Goal: Book appointment/travel/reservation

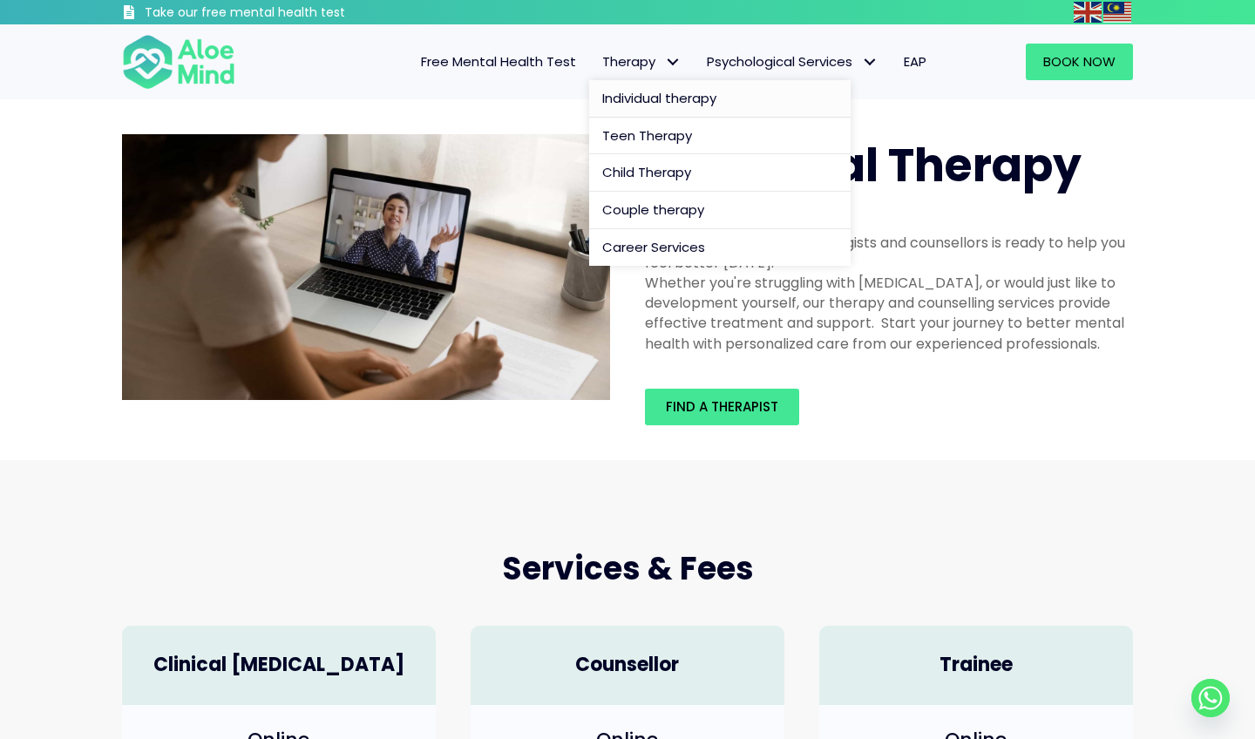
click at [634, 95] on span "Individual therapy" at bounding box center [659, 98] width 114 height 18
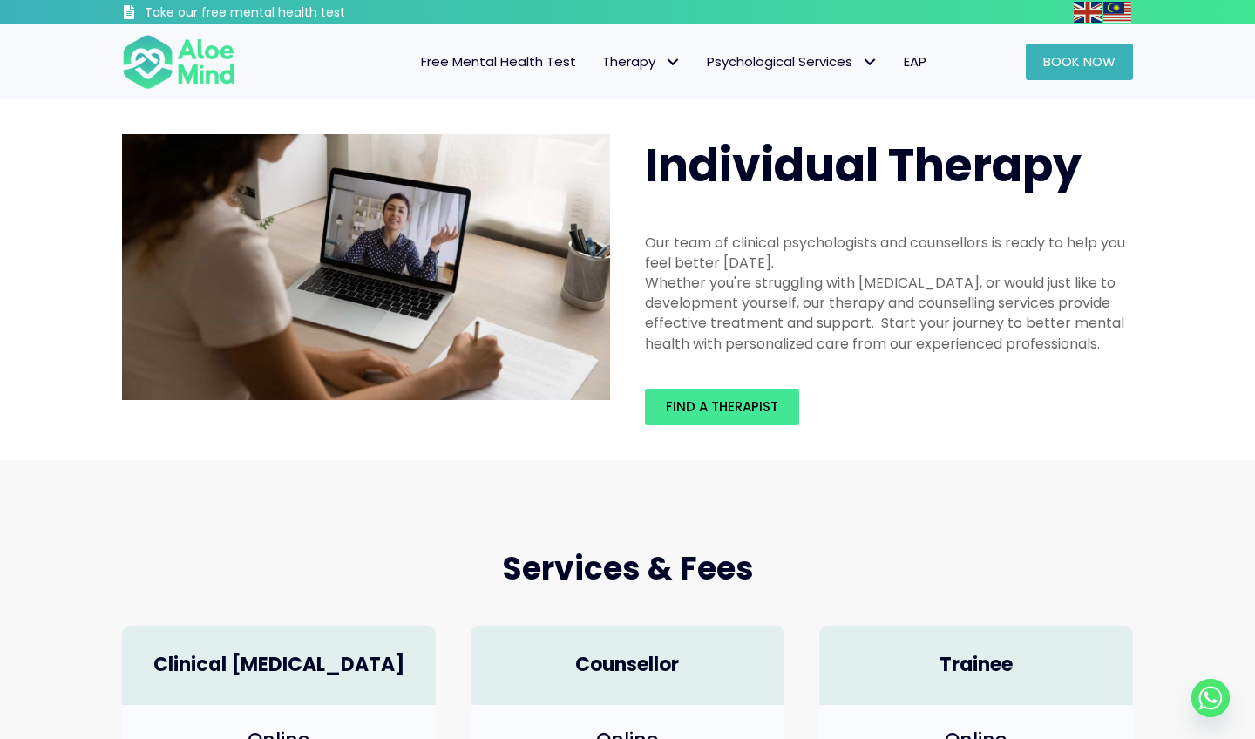
click at [1064, 71] on link "Book Now" at bounding box center [1079, 62] width 107 height 37
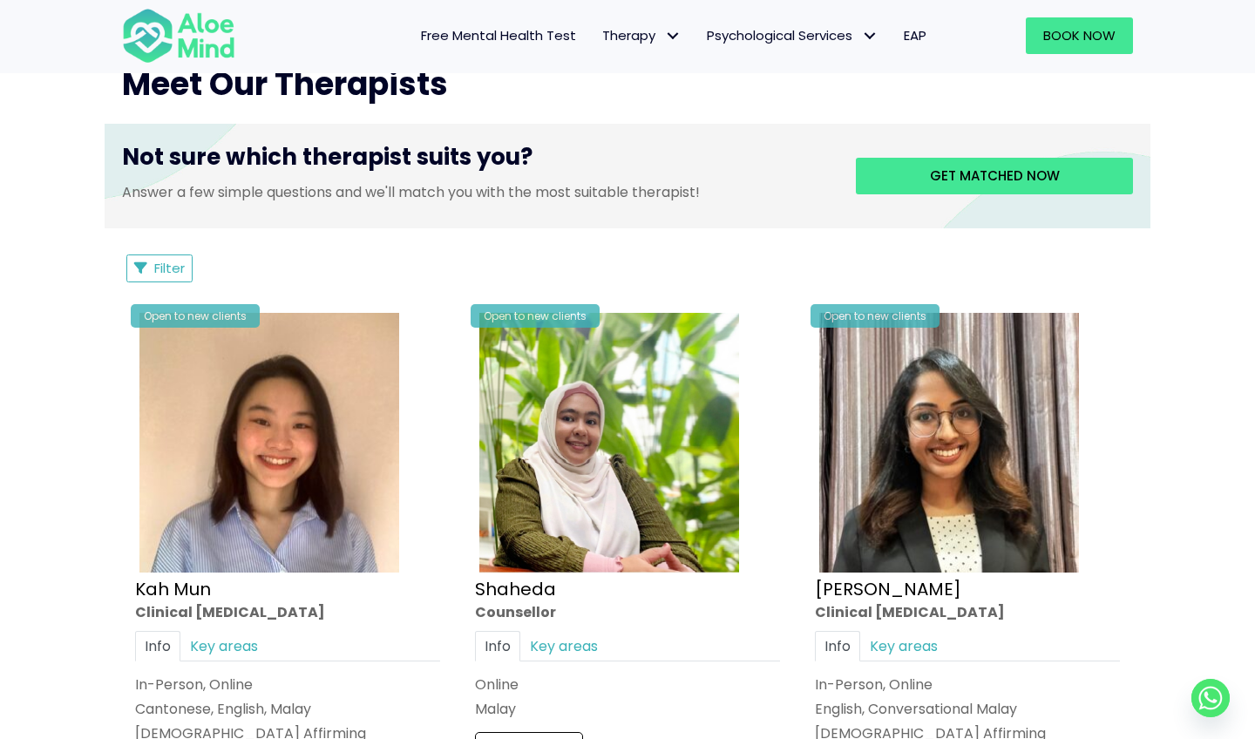
scroll to position [697, 0]
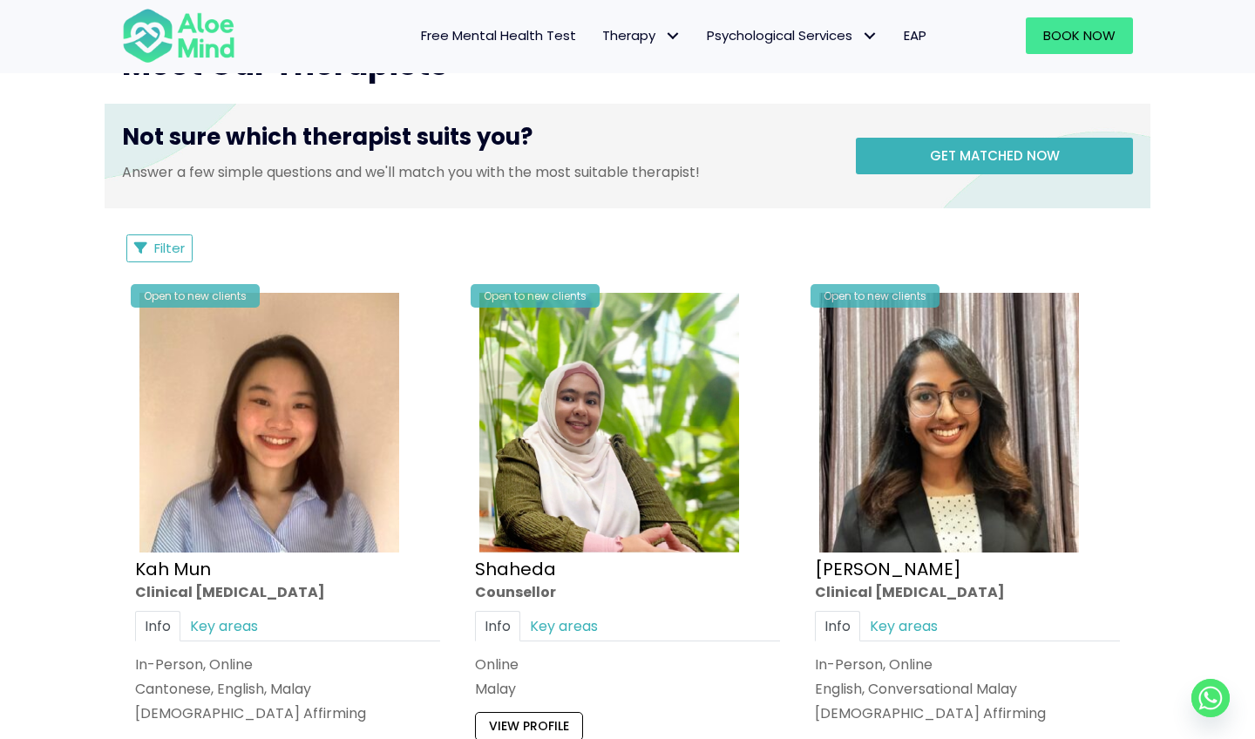
click at [921, 146] on link "Get matched now" at bounding box center [994, 156] width 277 height 37
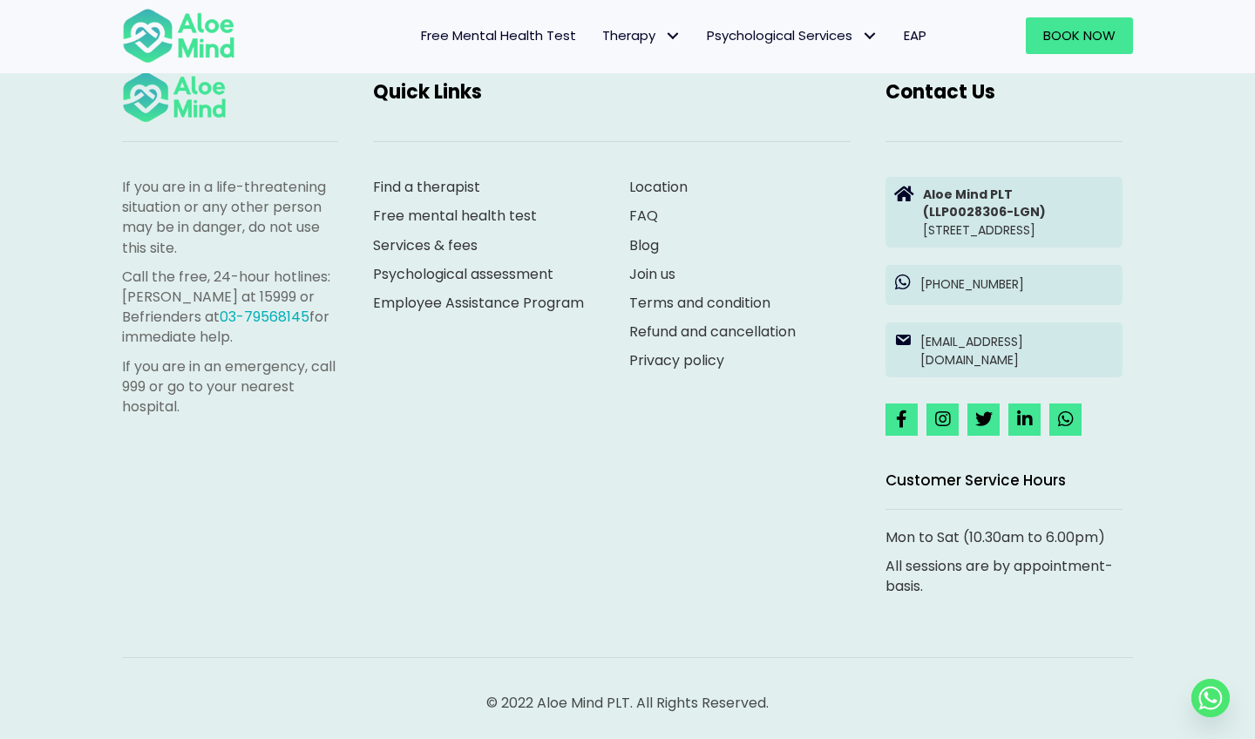
scroll to position [180, 0]
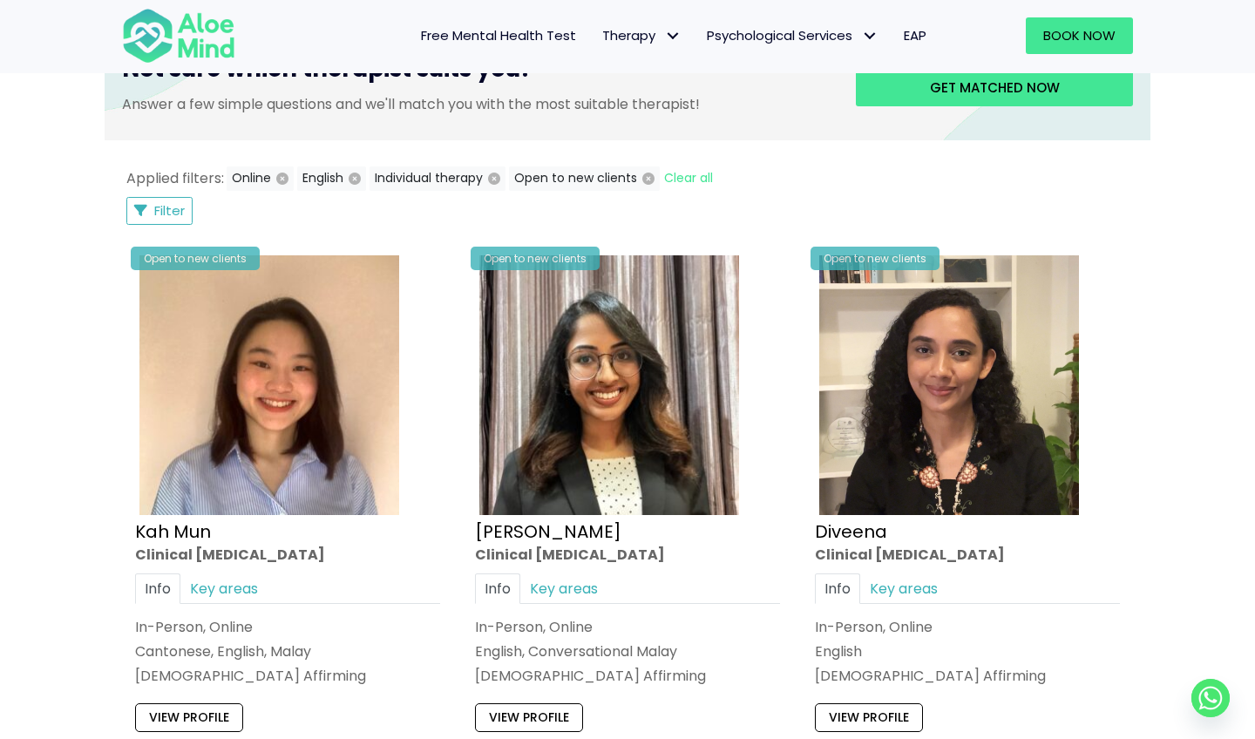
scroll to position [766, 0]
click at [250, 581] on link "Key areas" at bounding box center [223, 588] width 87 height 31
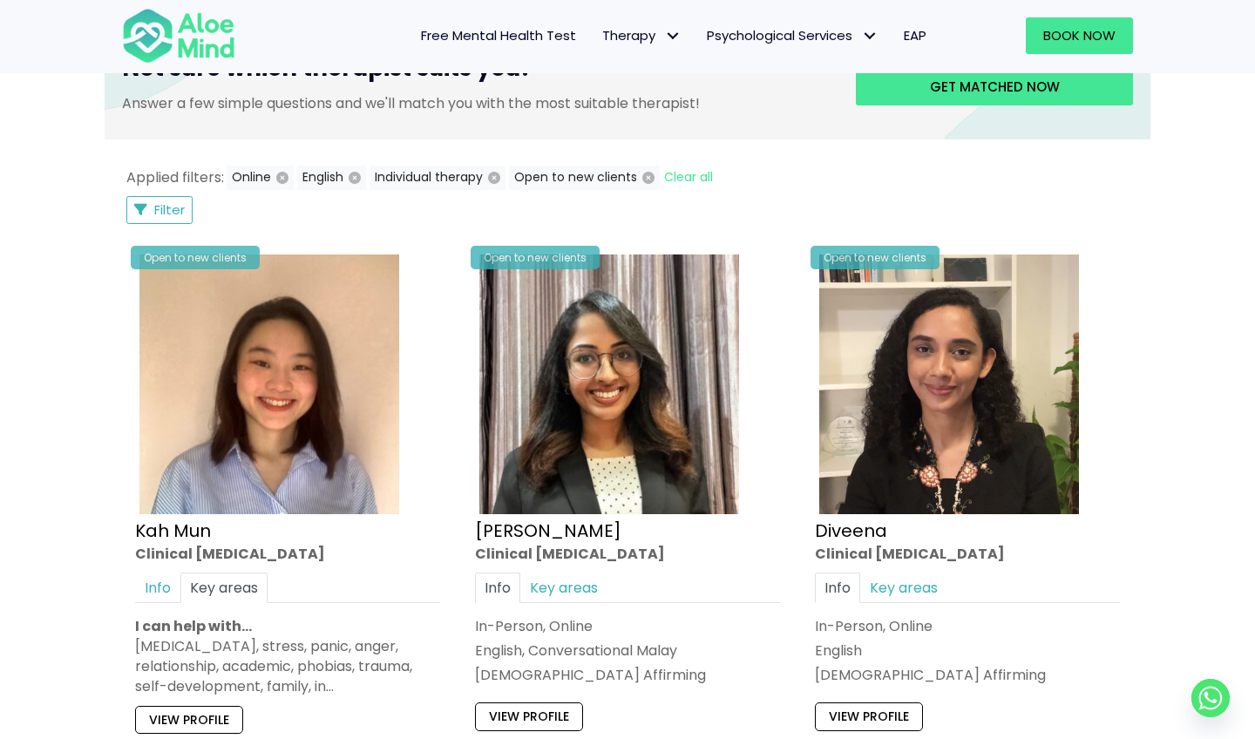
scroll to position [811, 0]
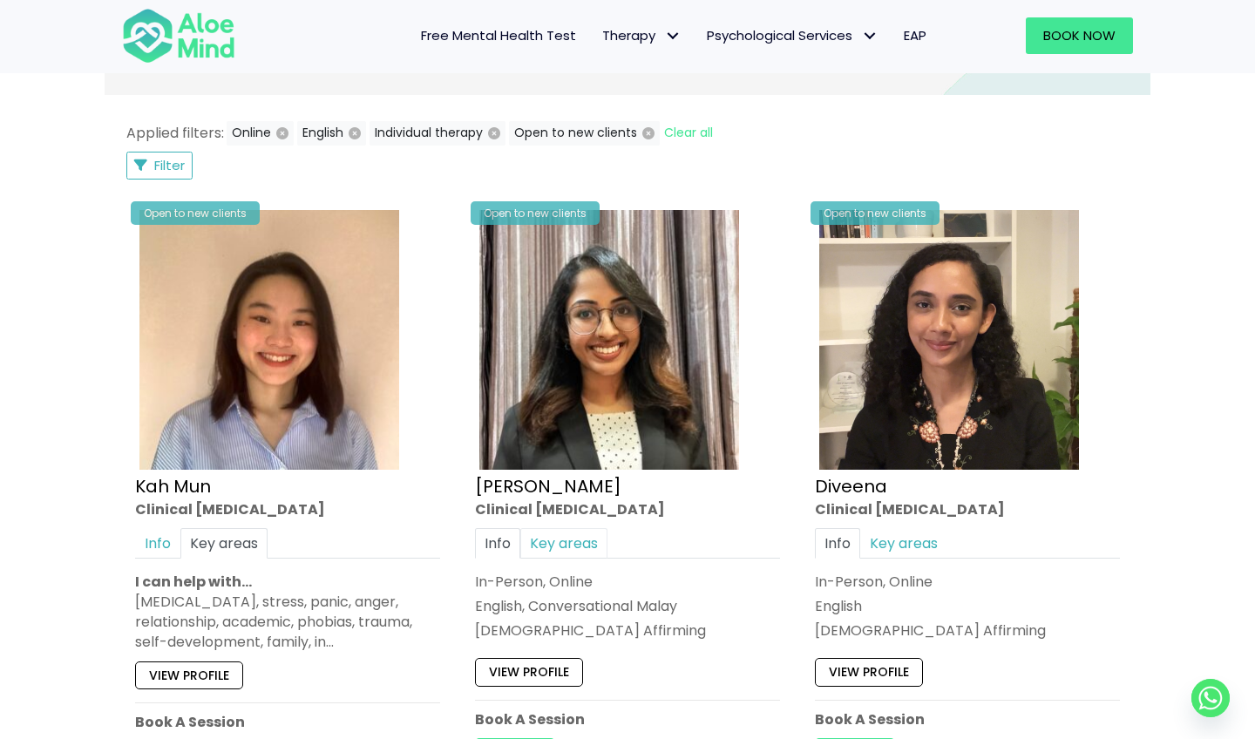
click at [581, 528] on link "Key areas" at bounding box center [563, 543] width 87 height 31
click at [887, 530] on link "Key areas" at bounding box center [903, 543] width 87 height 31
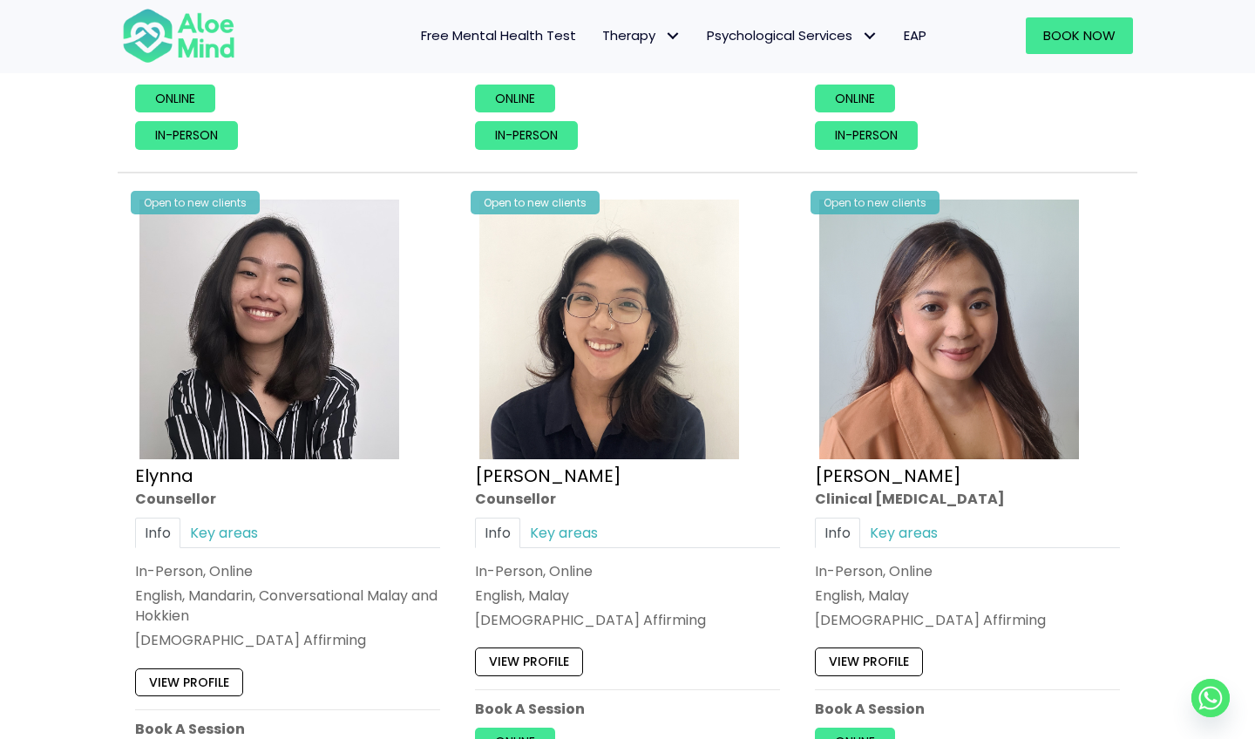
scroll to position [1469, 0]
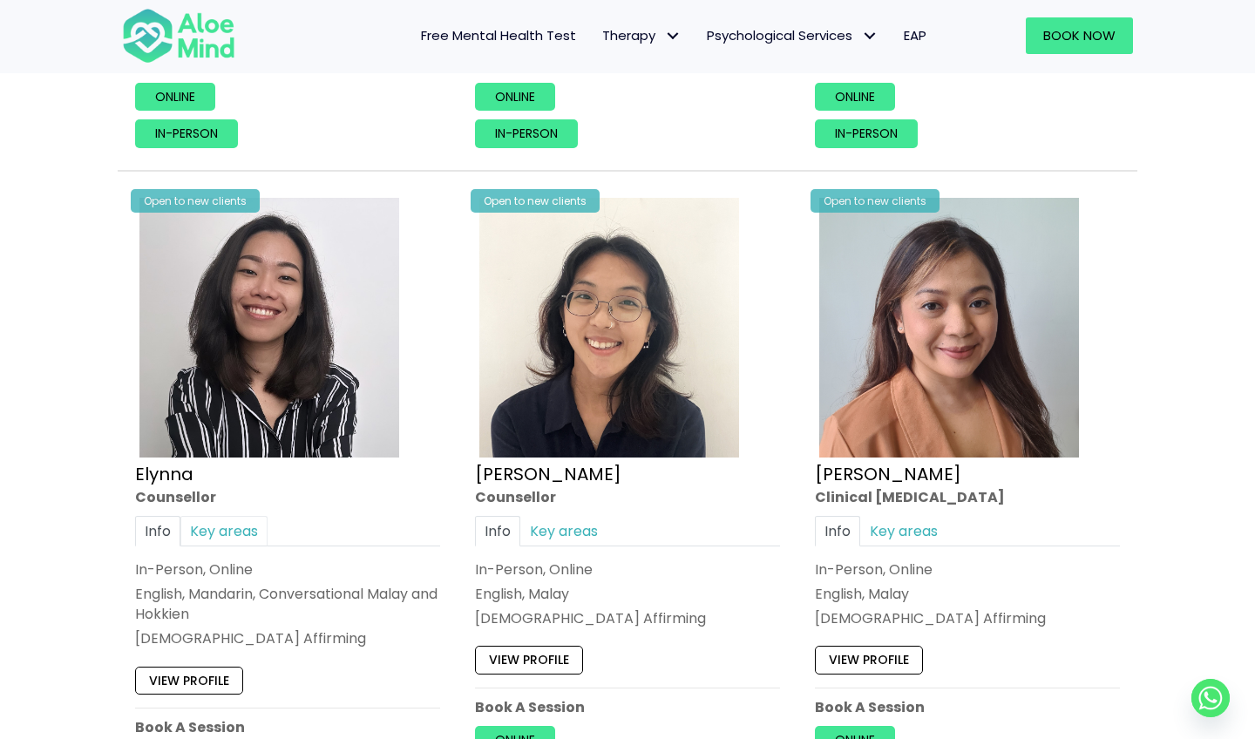
click at [244, 521] on link "Key areas" at bounding box center [223, 531] width 87 height 31
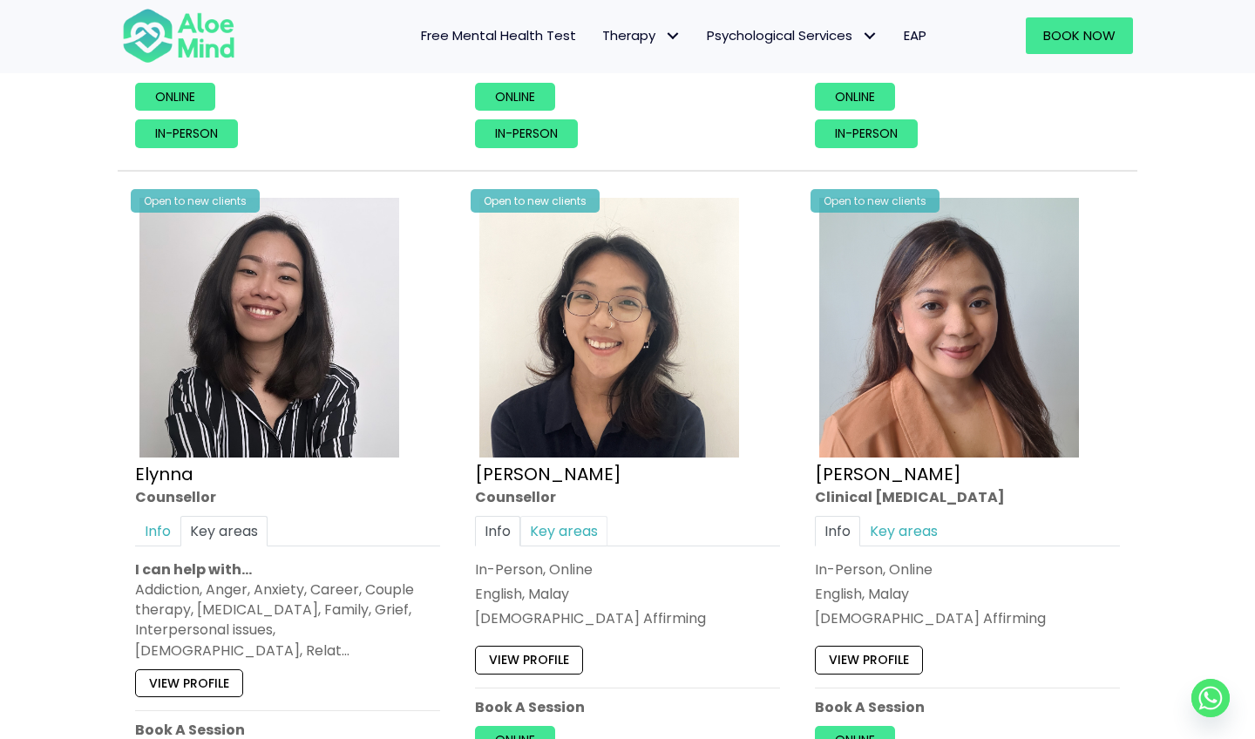
click at [585, 520] on link "Key areas" at bounding box center [563, 531] width 87 height 31
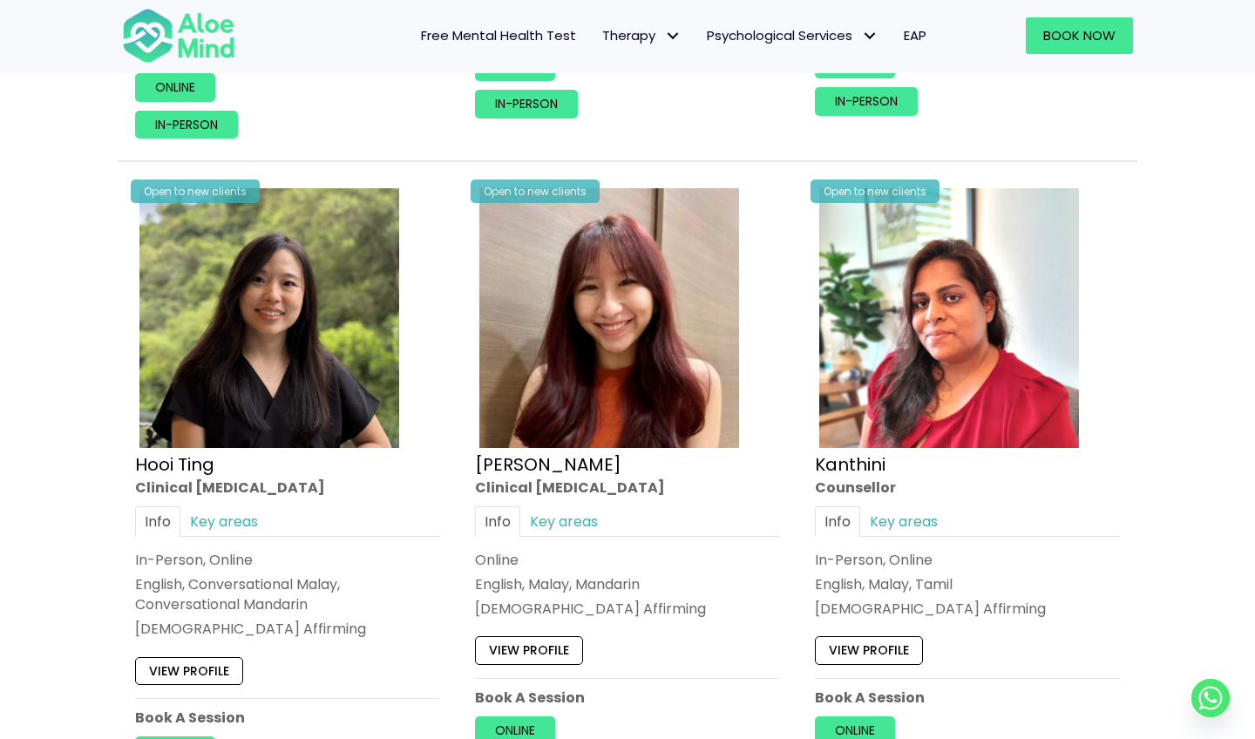
scroll to position [2165, 0]
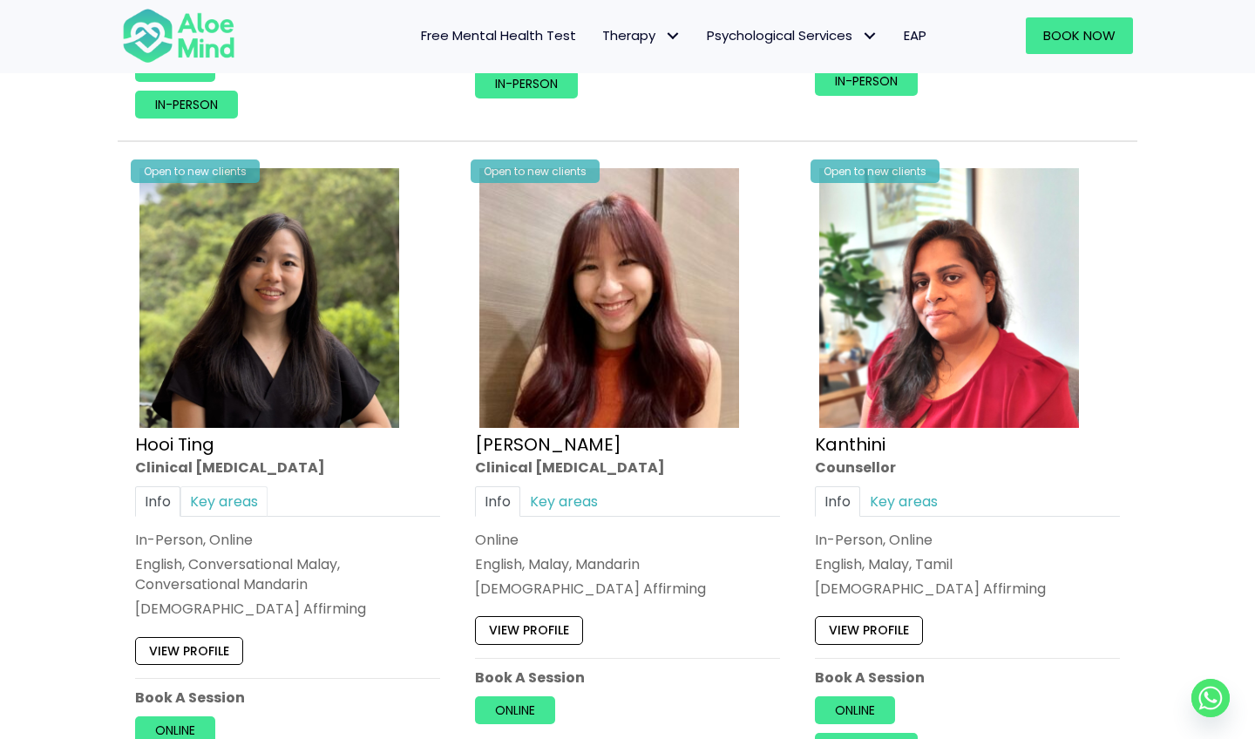
click at [247, 486] on link "Key areas" at bounding box center [223, 501] width 87 height 31
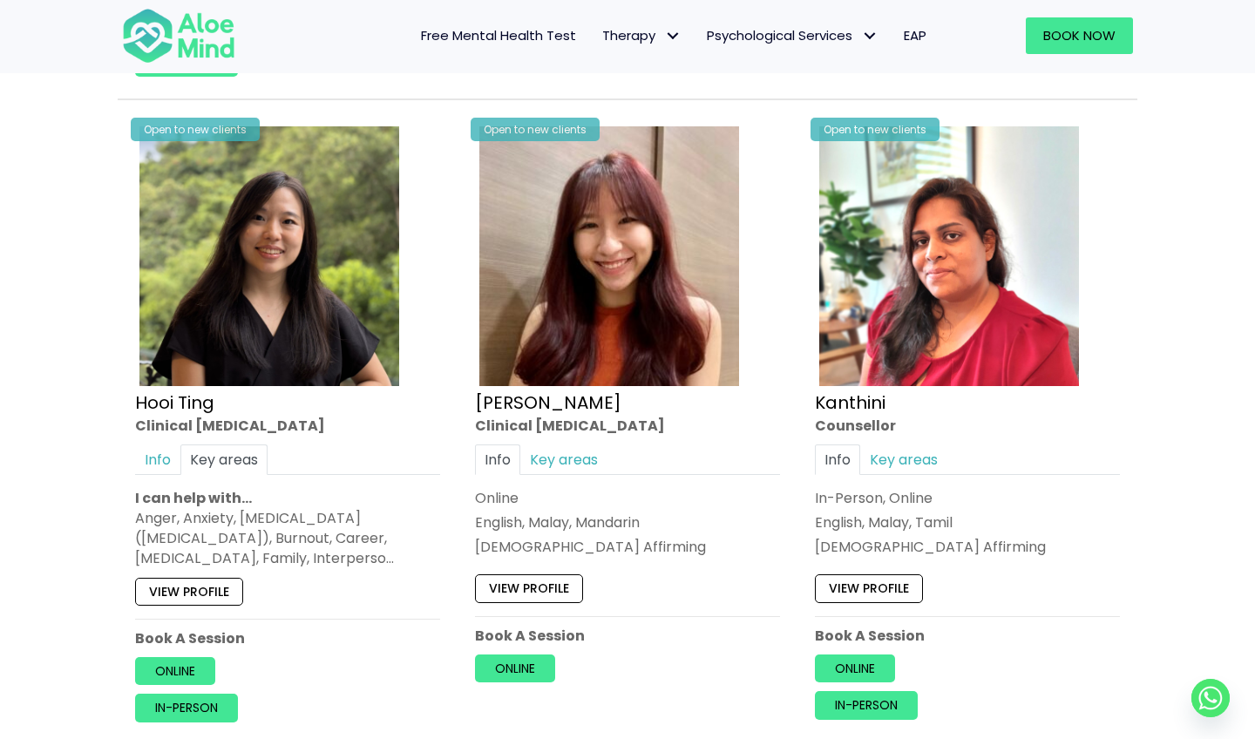
scroll to position [2209, 0]
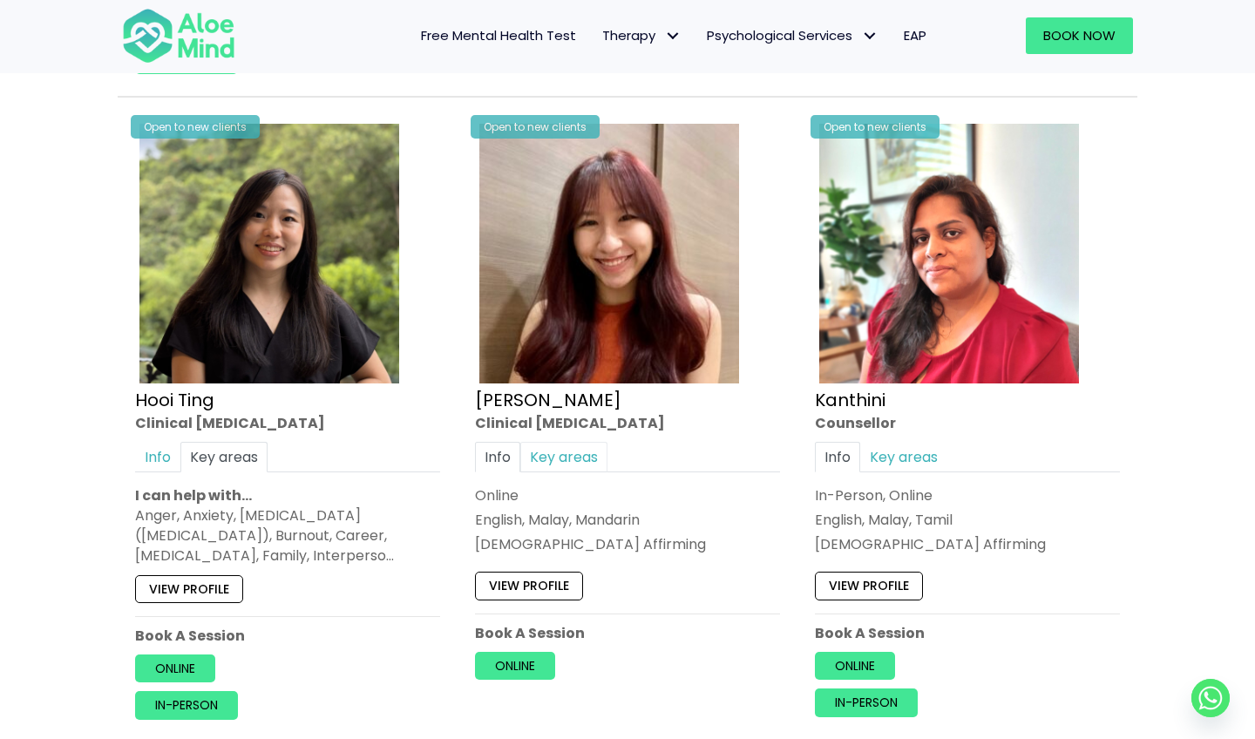
click at [589, 442] on link "Key areas" at bounding box center [563, 457] width 87 height 31
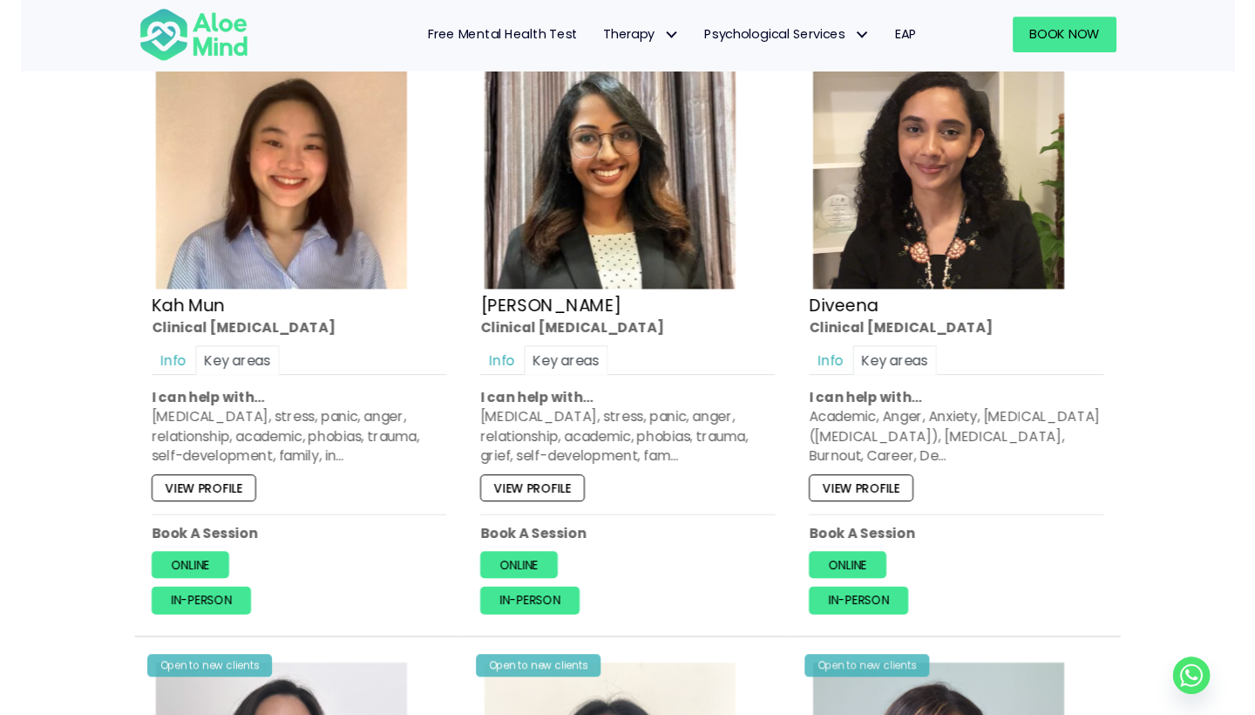
scroll to position [984, 0]
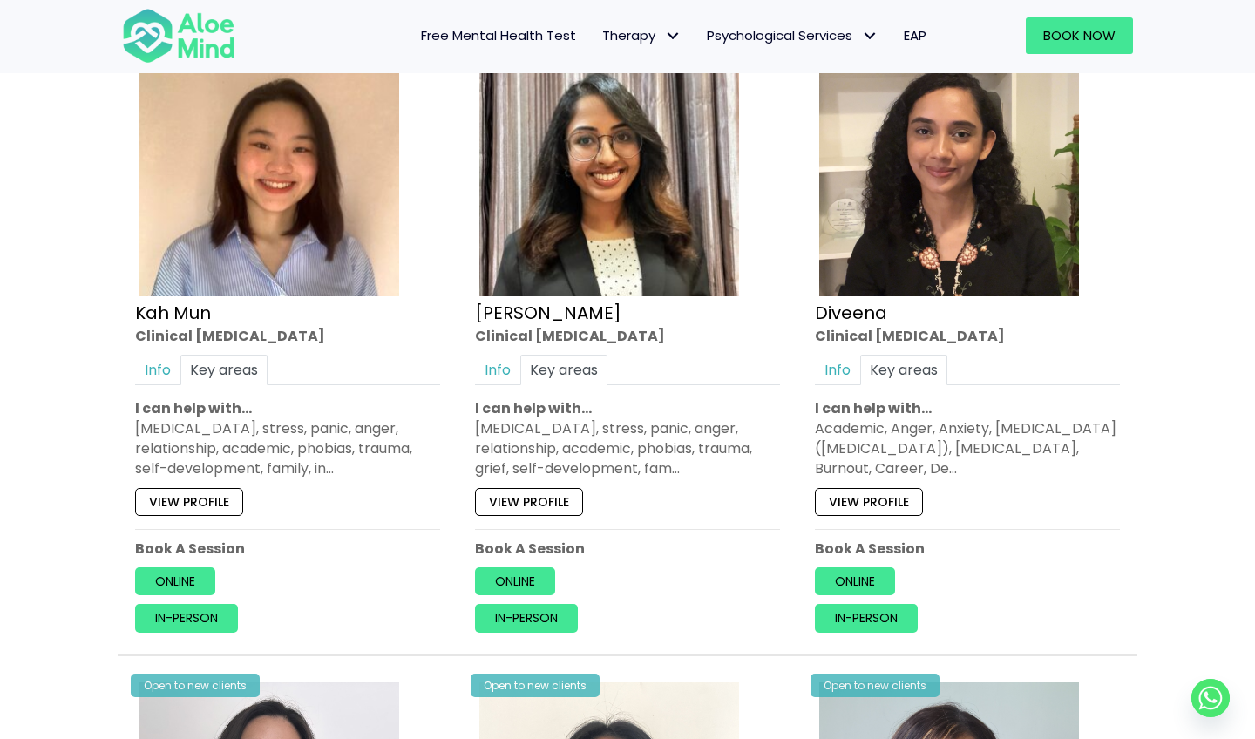
click at [541, 497] on link "View profile" at bounding box center [529, 502] width 108 height 28
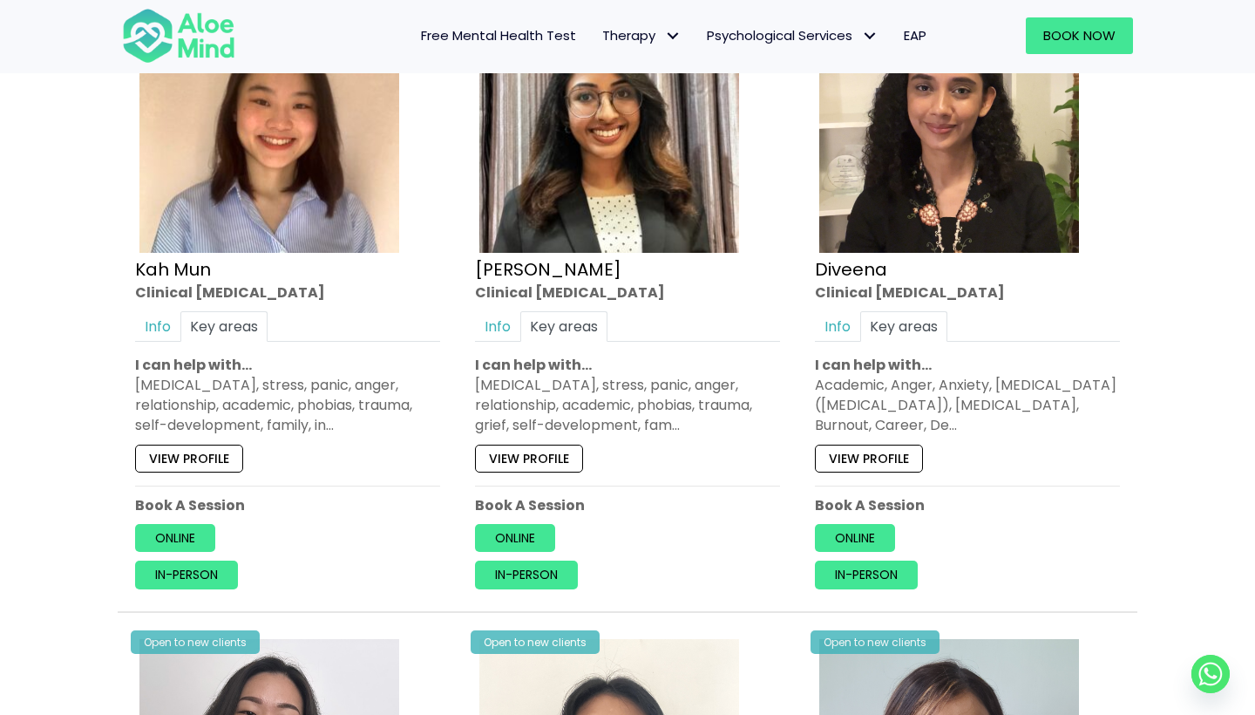
scroll to position [1057, 0]
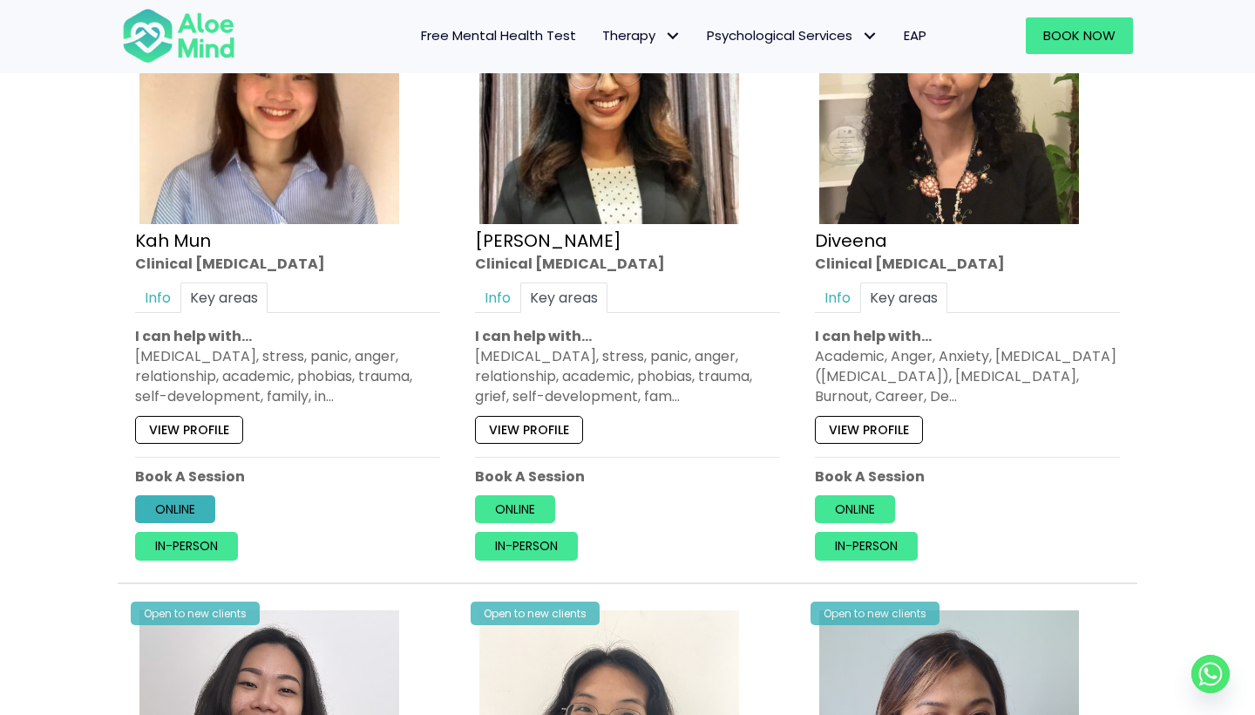
click at [199, 503] on link "Online" at bounding box center [175, 509] width 80 height 28
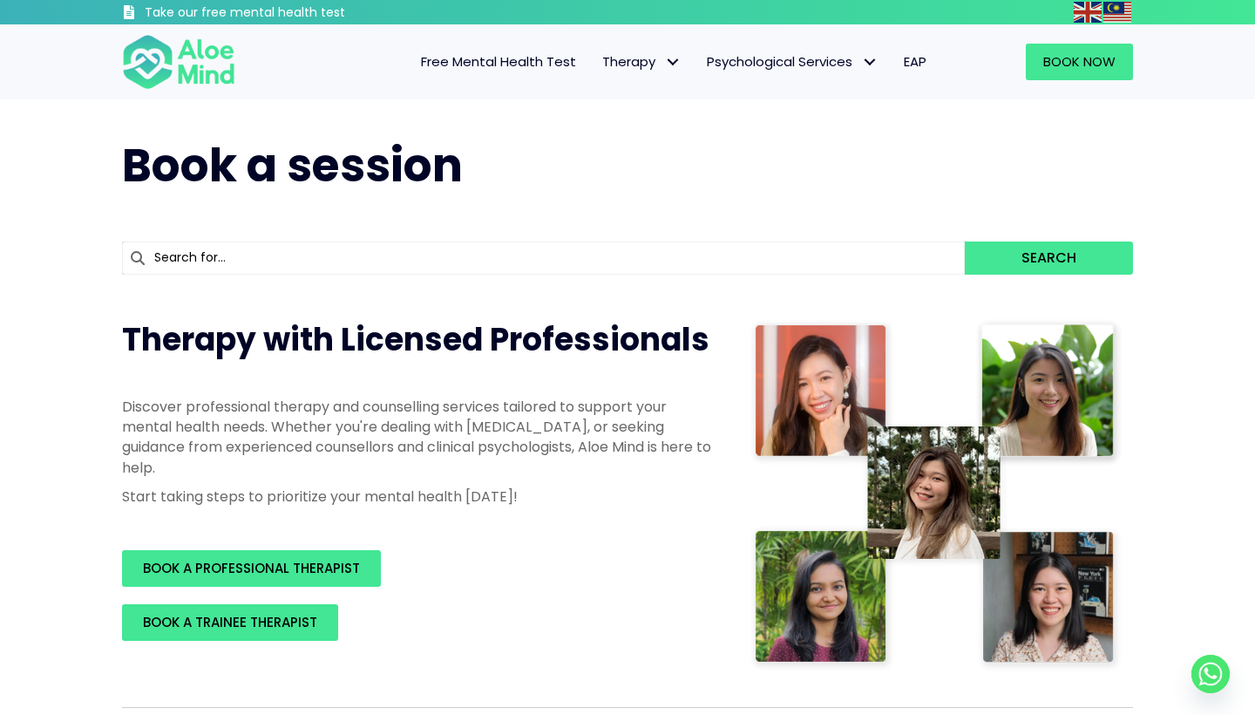
scroll to position [0, 0]
click at [193, 80] on img at bounding box center [178, 62] width 113 height 58
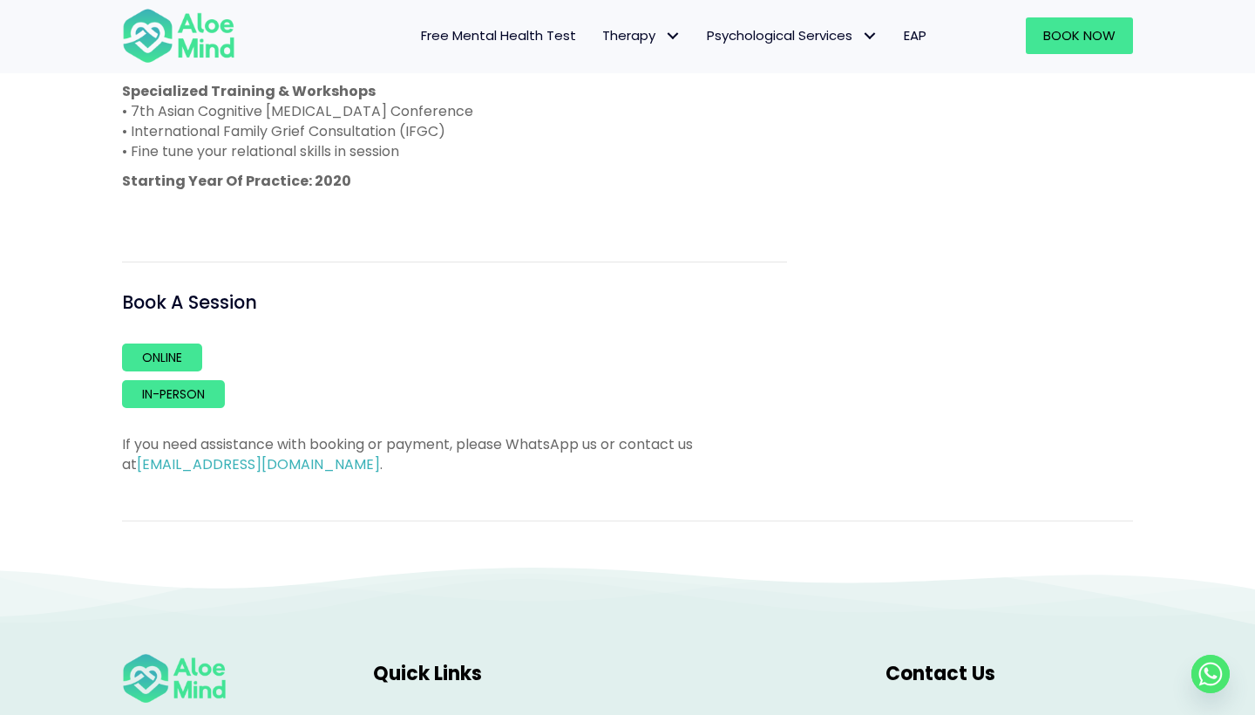
scroll to position [1104, 0]
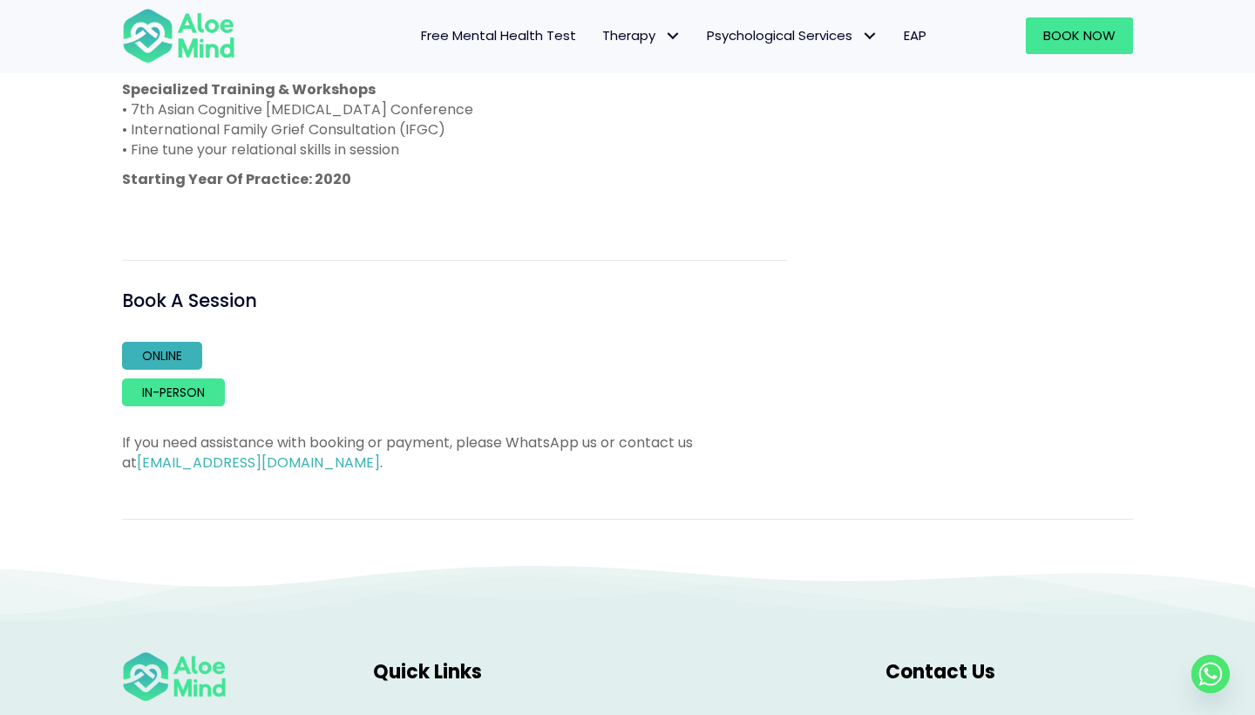
click at [158, 342] on link "Online" at bounding box center [162, 356] width 80 height 28
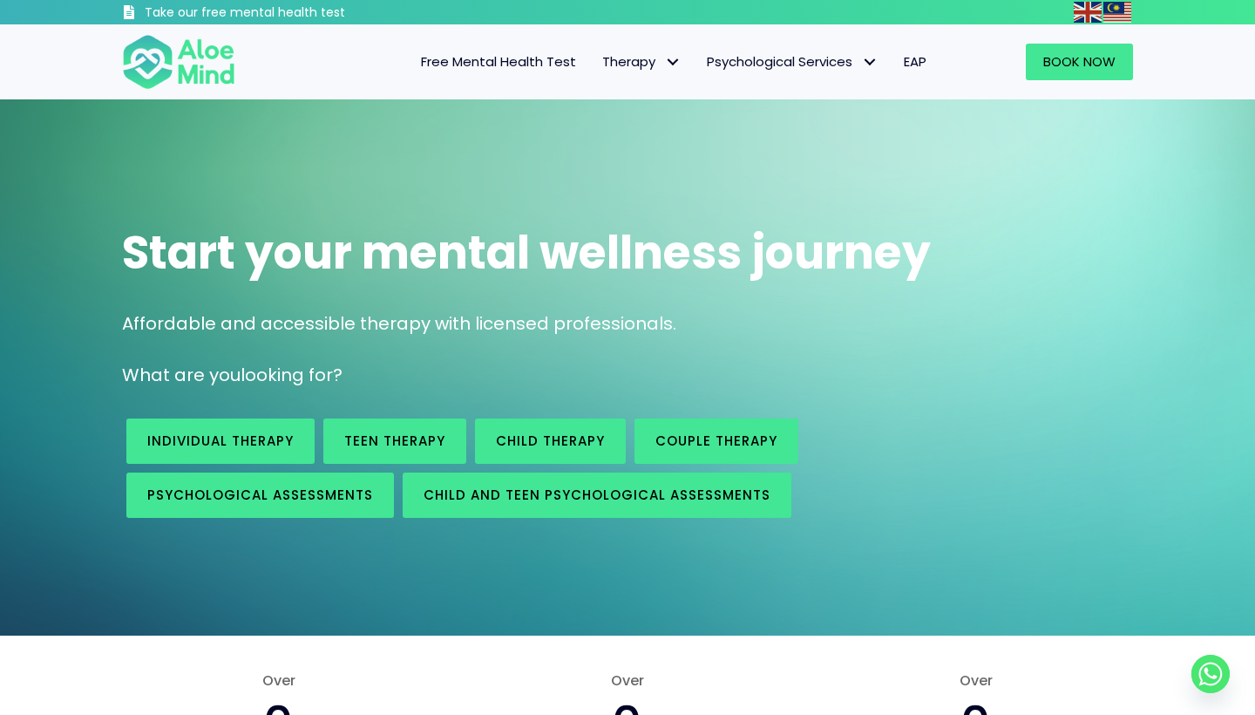
click at [235, 4] on h3 "Take our free mental health test" at bounding box center [292, 12] width 294 height 17
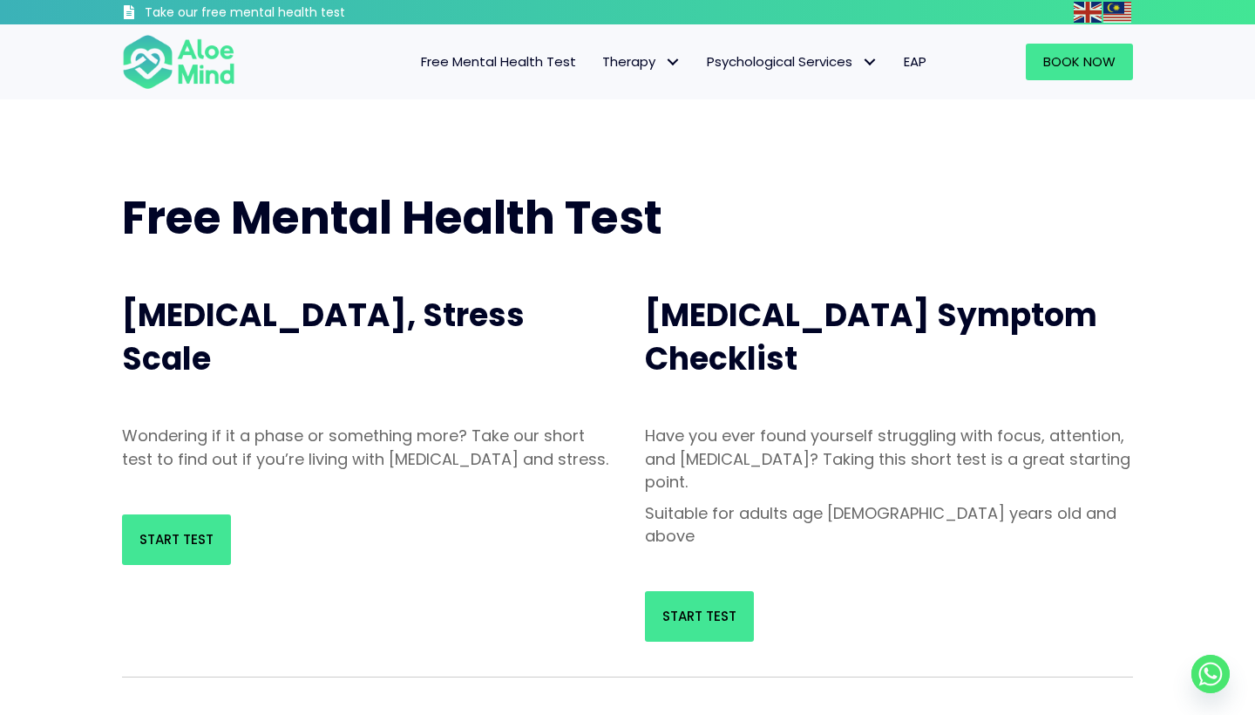
click at [515, 64] on span "Free Mental Health Test" at bounding box center [498, 61] width 155 height 18
click at [637, 99] on span "Individual therapy" at bounding box center [659, 98] width 114 height 18
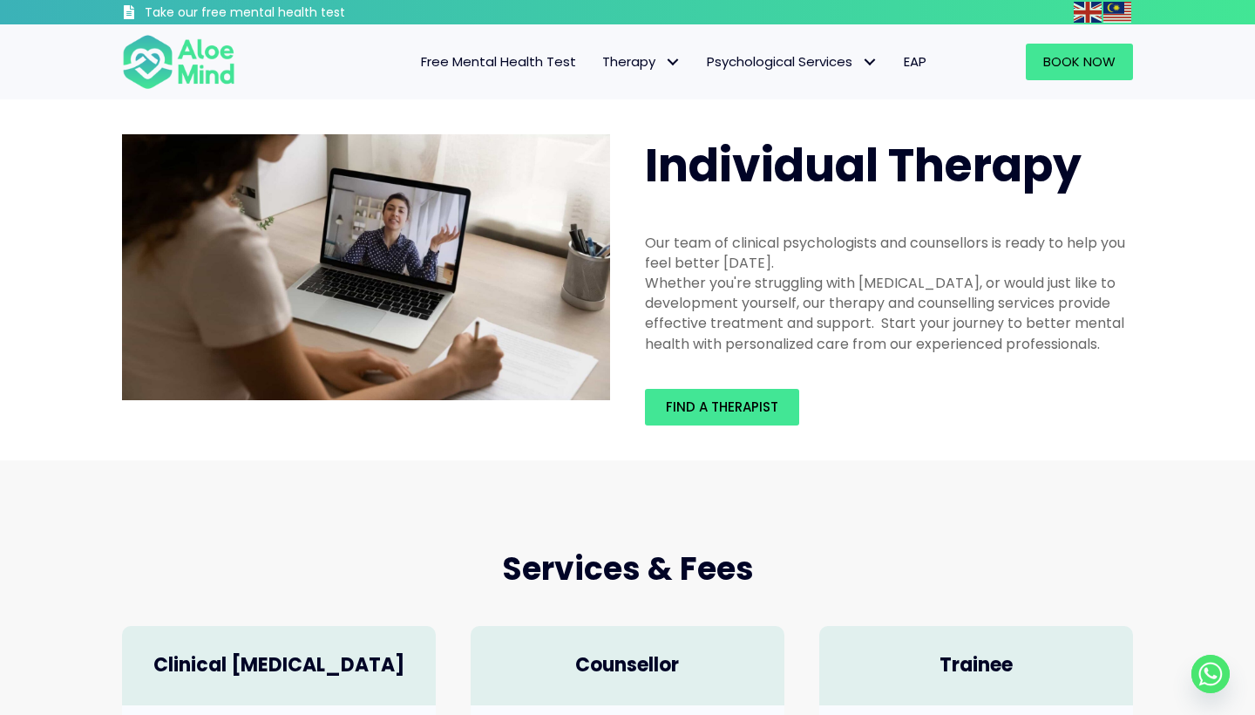
click at [231, 672] on h4 "Clinical Psychologist" at bounding box center [278, 665] width 279 height 27
click at [1069, 72] on link "Book Now" at bounding box center [1079, 62] width 107 height 37
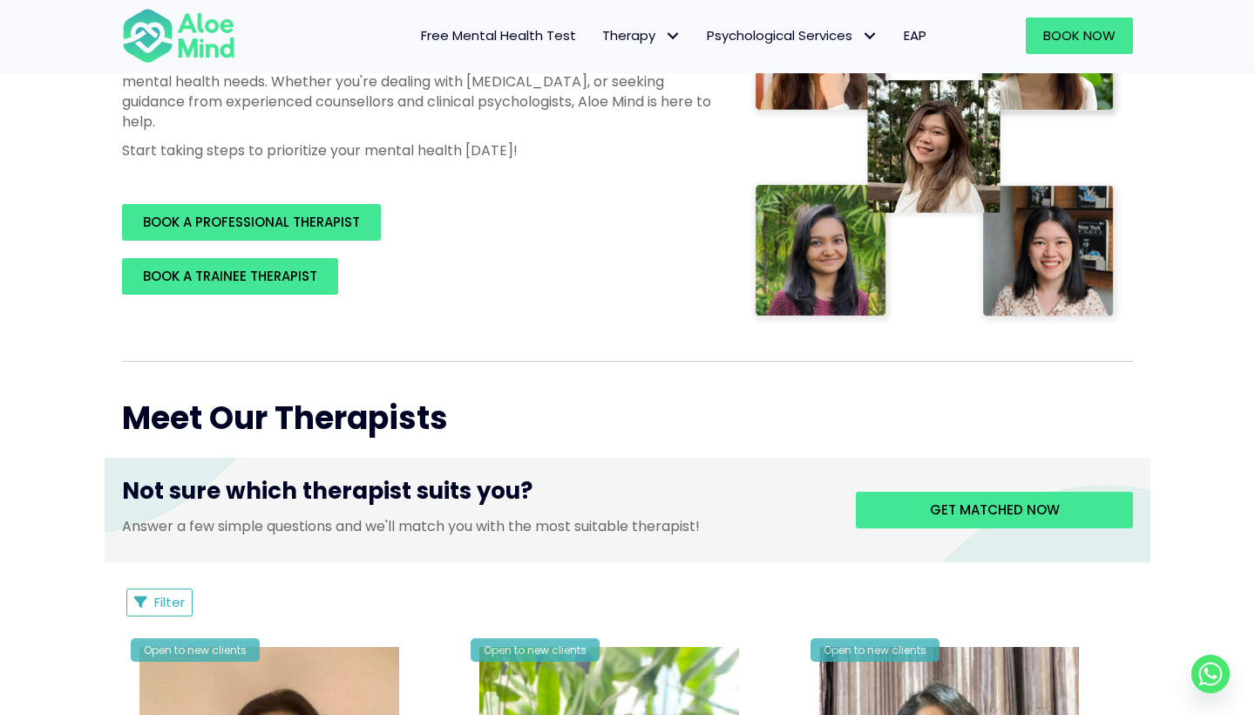
scroll to position [343, 0]
click at [168, 601] on span "Filter" at bounding box center [169, 602] width 31 height 18
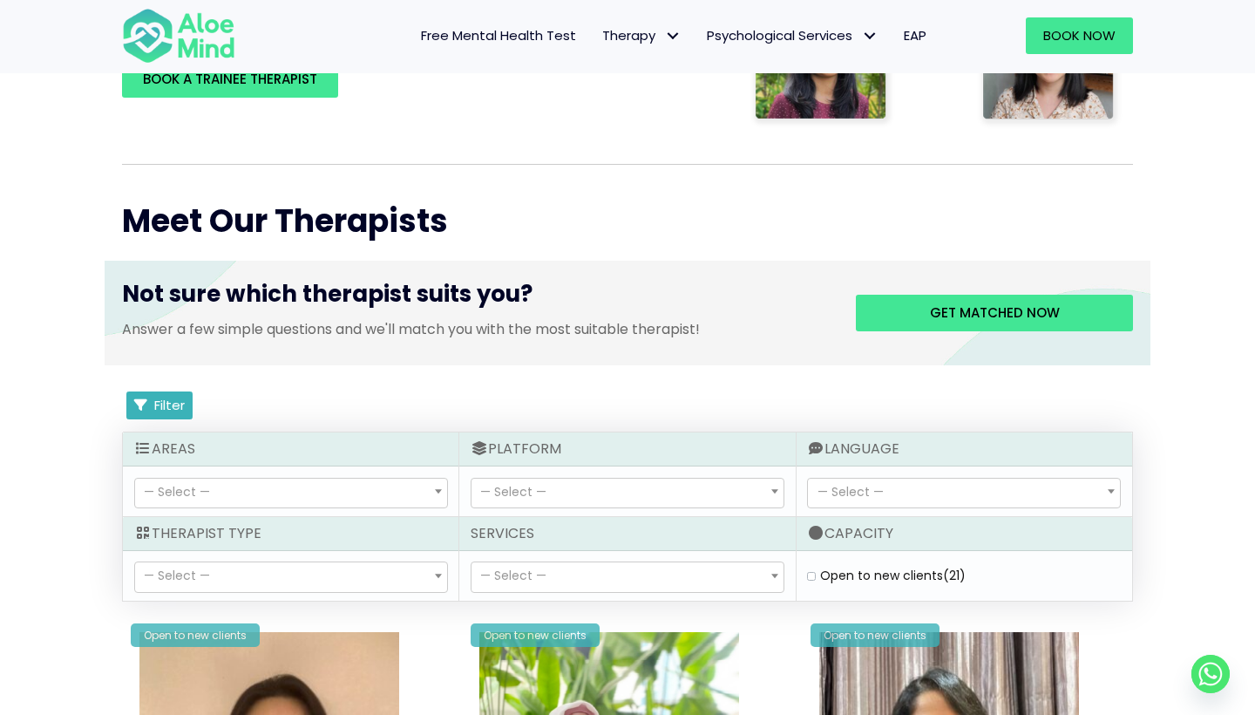
scroll to position [541, 0]
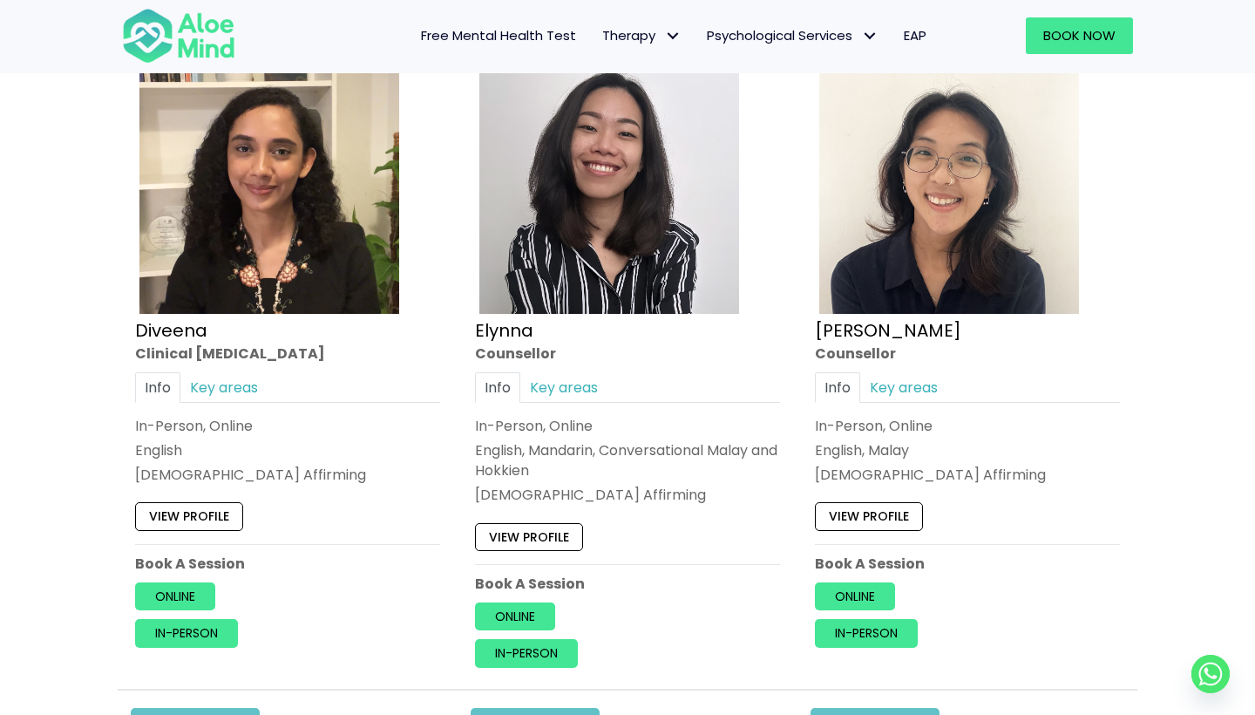
scroll to position [1769, 0]
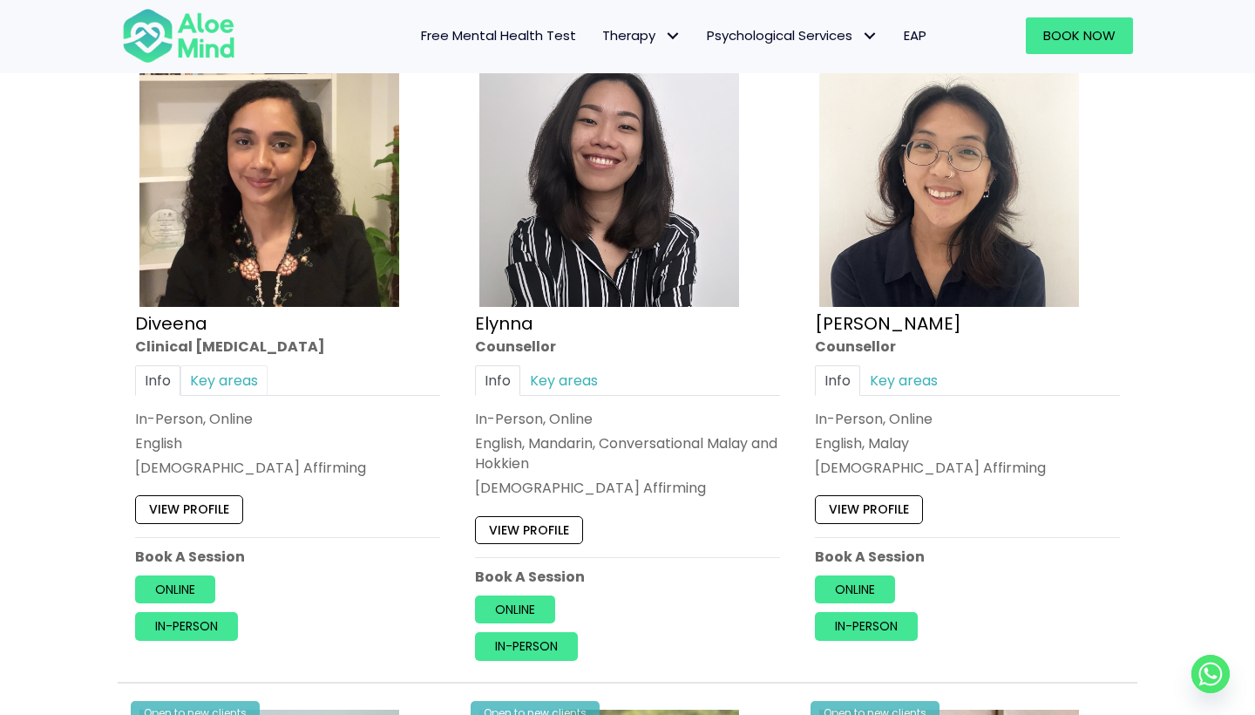
click at [236, 377] on link "Key areas" at bounding box center [223, 379] width 87 height 31
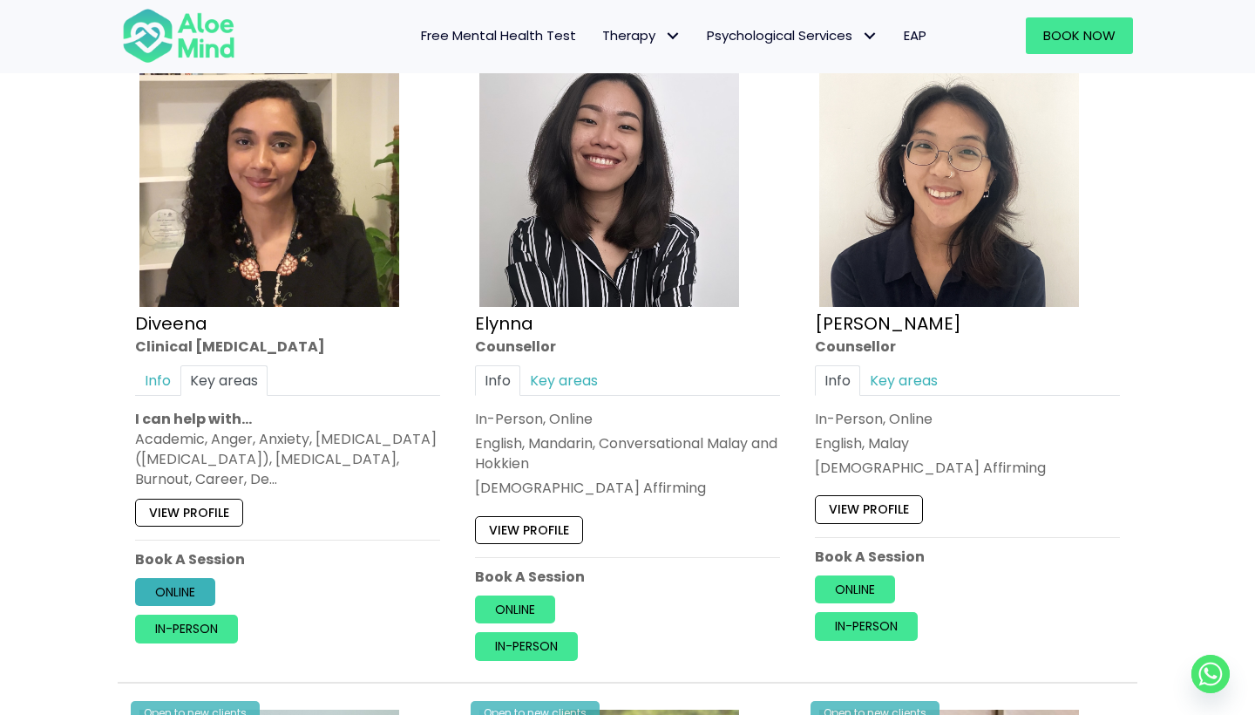
click at [170, 578] on link "Online" at bounding box center [175, 592] width 80 height 28
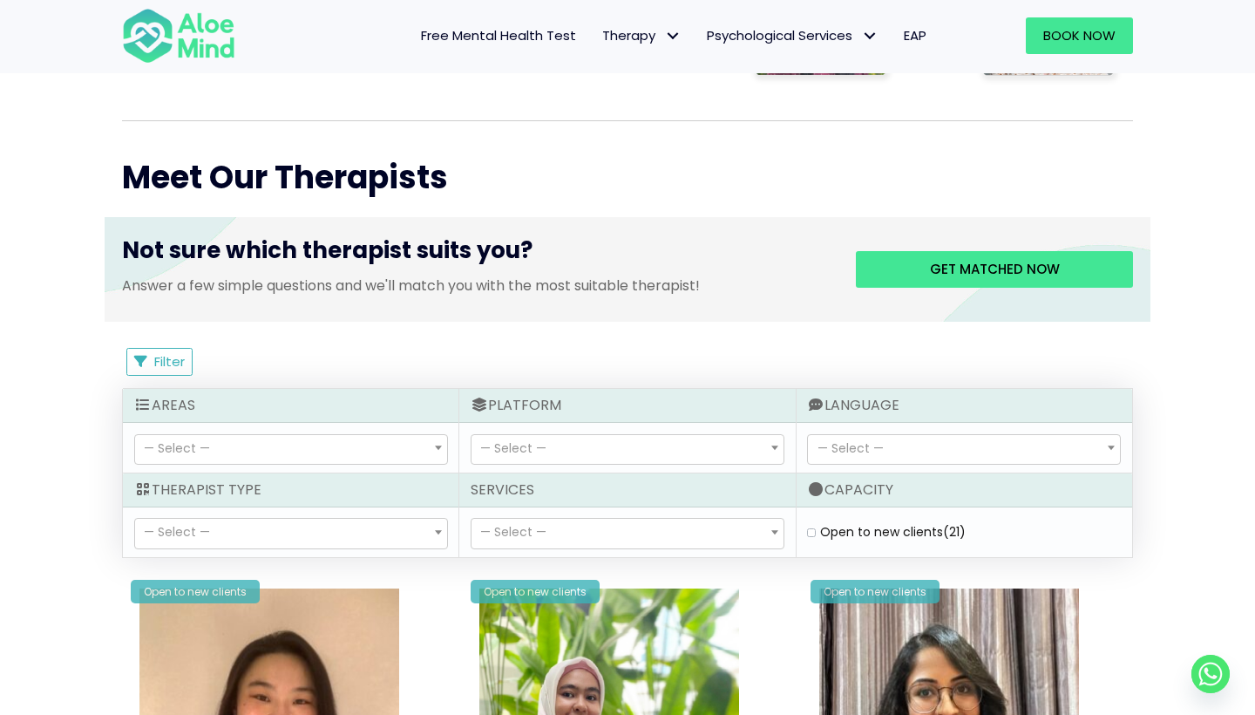
scroll to position [264, 0]
